Goal: Transaction & Acquisition: Subscribe to service/newsletter

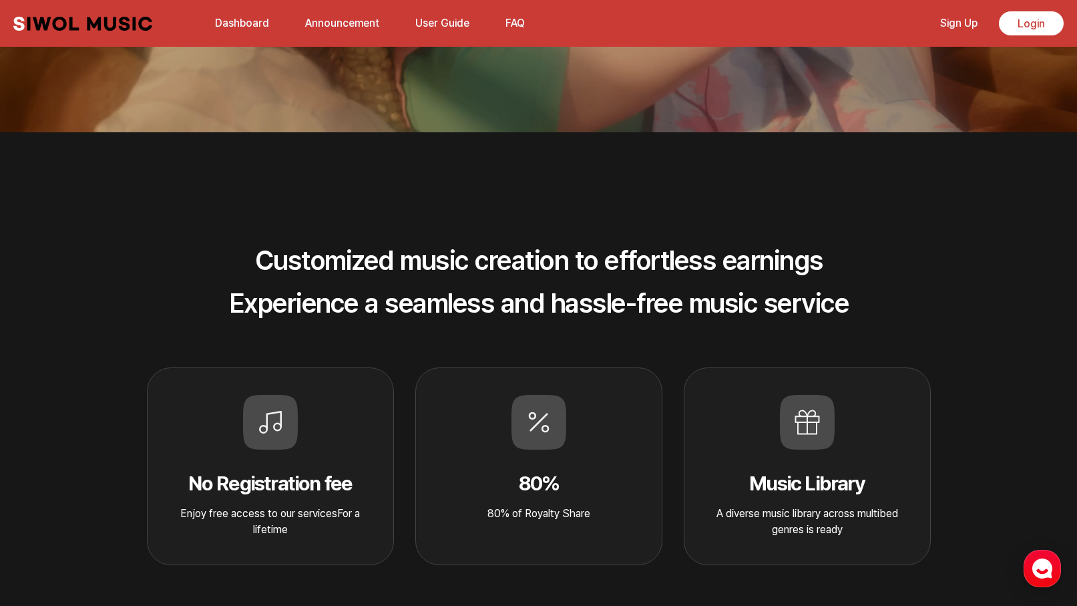
scroll to position [534, 0]
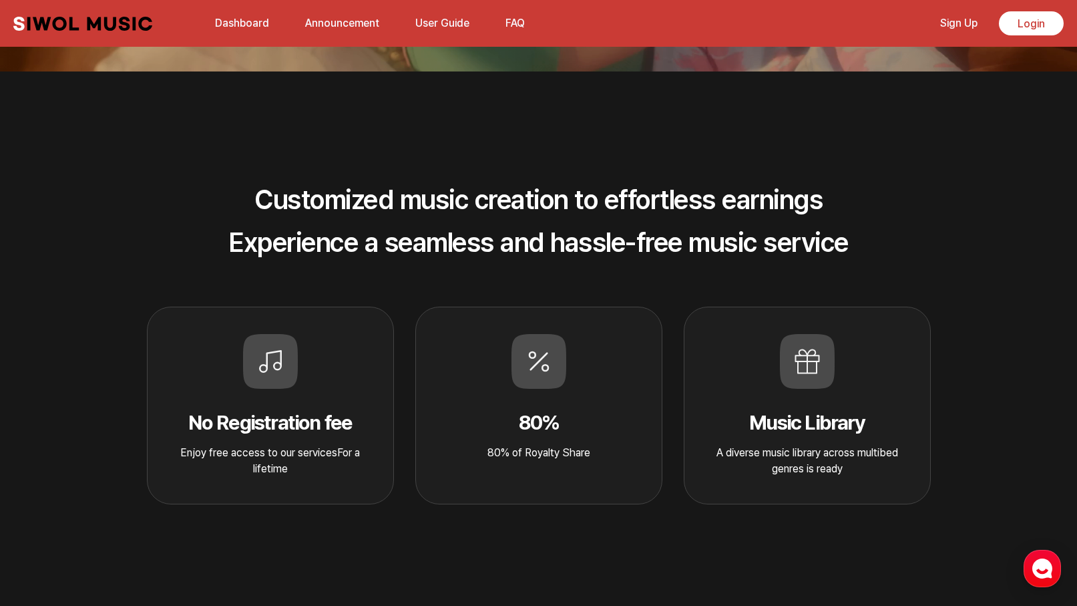
click at [637, 559] on section "Customized music creation to effortless earnings Experience a seamless and hass…" at bounding box center [538, 319] width 1077 height 497
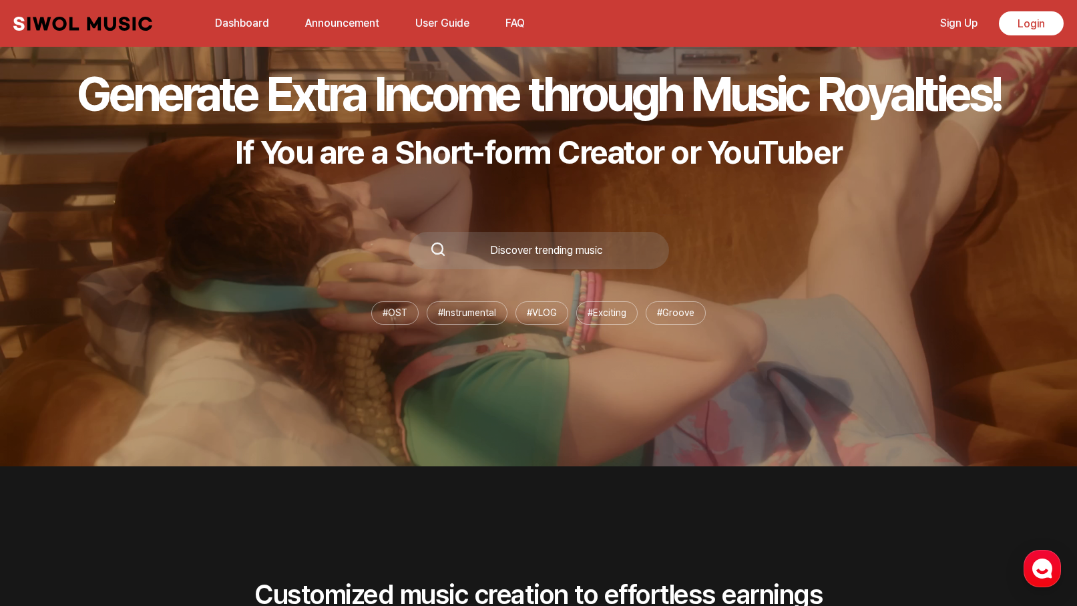
scroll to position [0, 0]
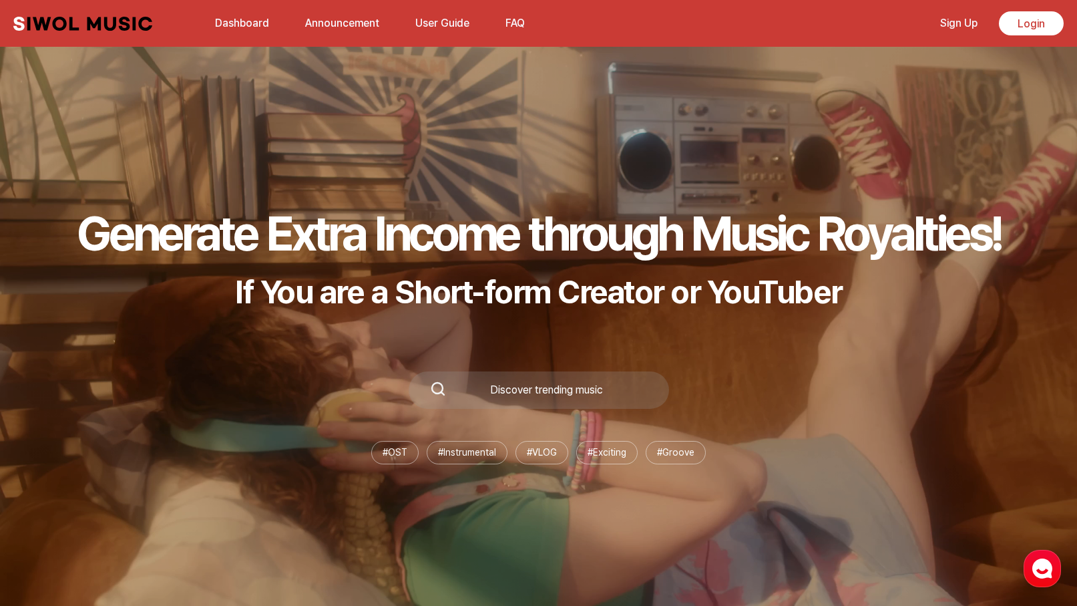
click at [703, 262] on div "Generate Extra Income through Music Royalties! If You are a Short-form Creator …" at bounding box center [539, 257] width 924 height 107
click at [241, 20] on link "Dashboard" at bounding box center [242, 23] width 70 height 29
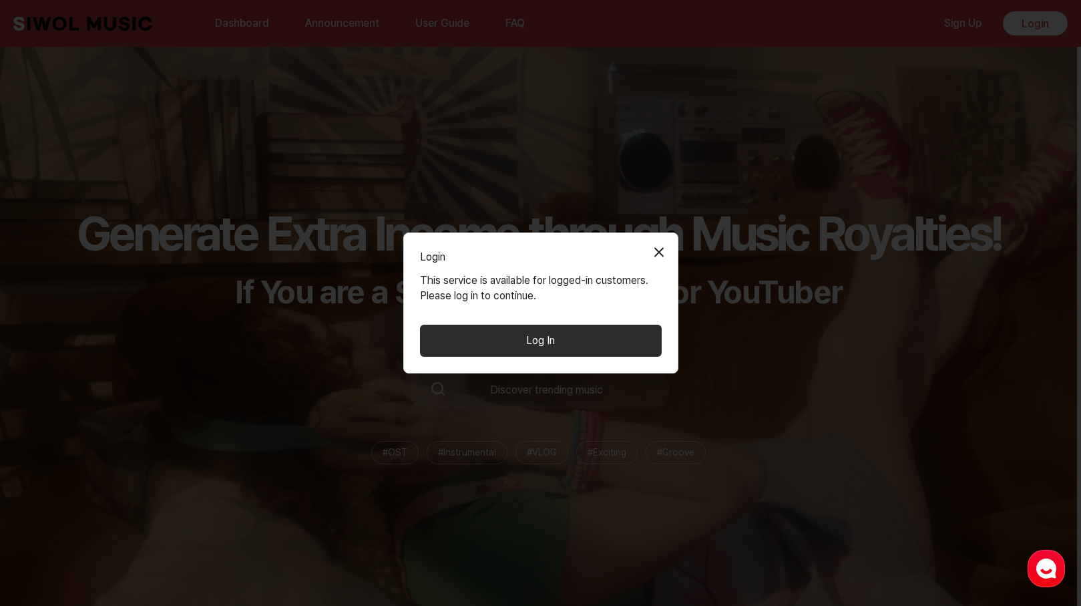
click at [663, 250] on button "Close Modal" at bounding box center [659, 251] width 27 height 27
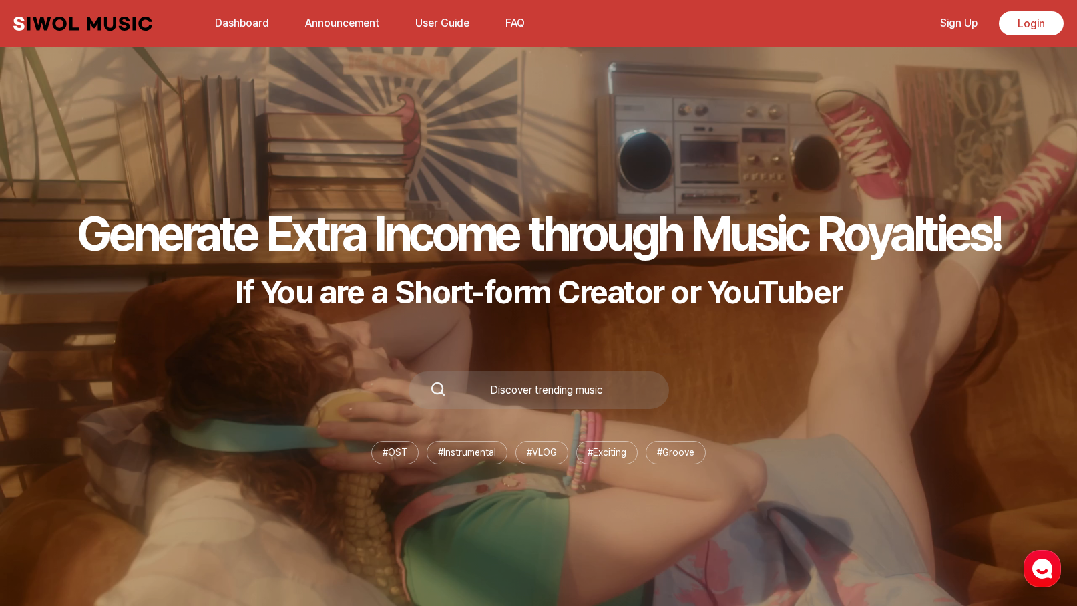
click at [962, 14] on link "Sign Up" at bounding box center [958, 23] width 53 height 29
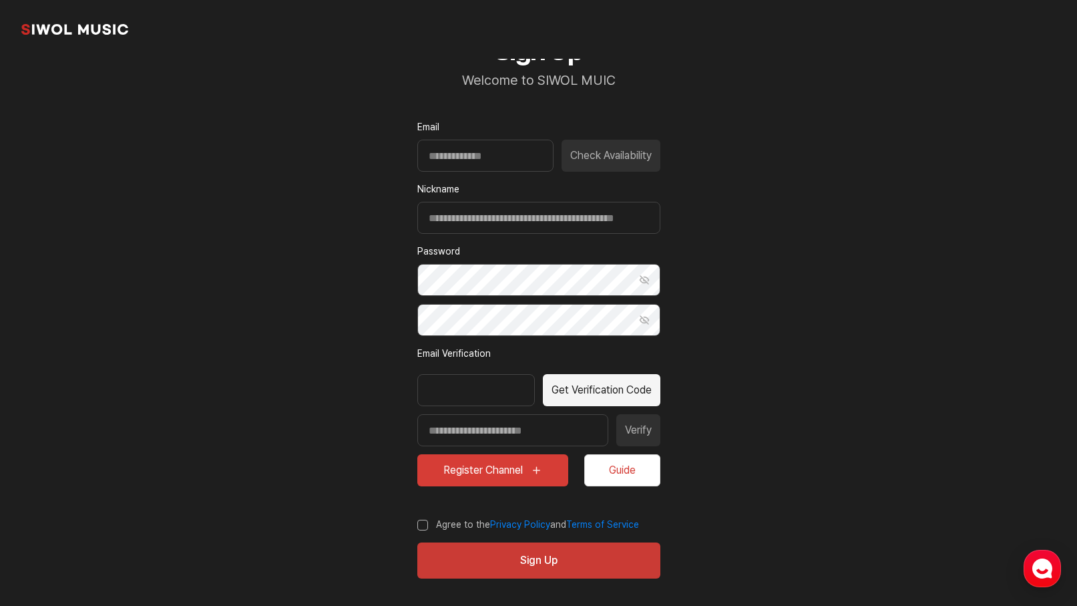
scroll to position [61, 0]
